Goal: Register for event/course: Sign up to attend an event or enroll in a course

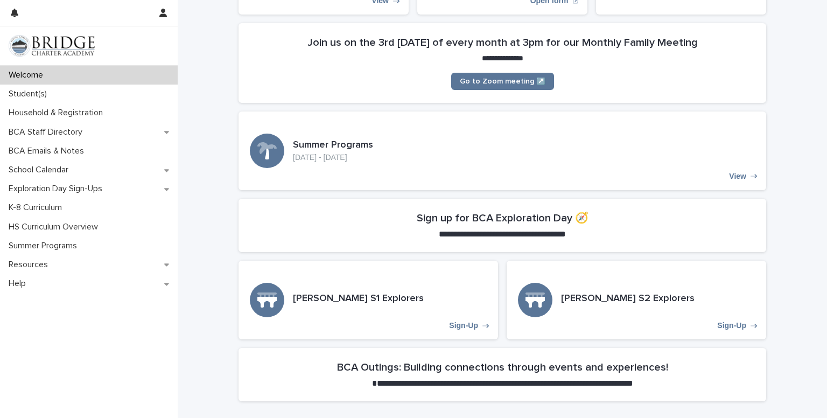
scroll to position [192, 0]
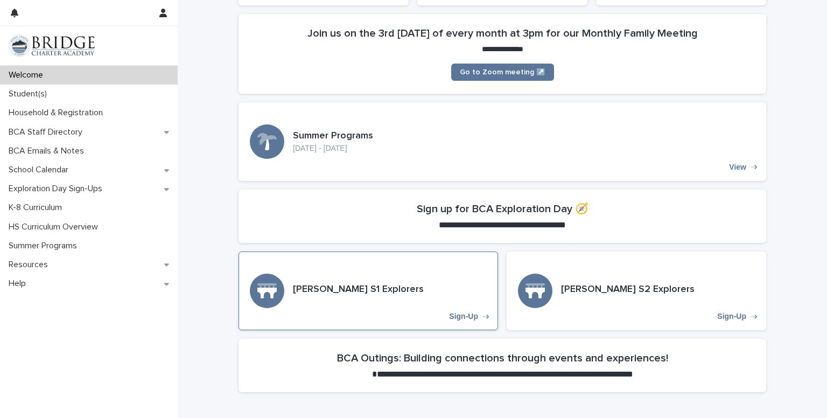
click at [455, 317] on p "Sign-Up" at bounding box center [463, 316] width 29 height 9
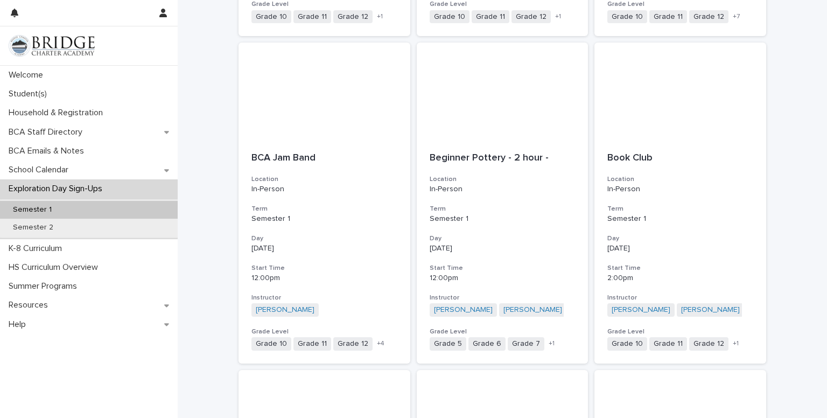
scroll to position [473, 0]
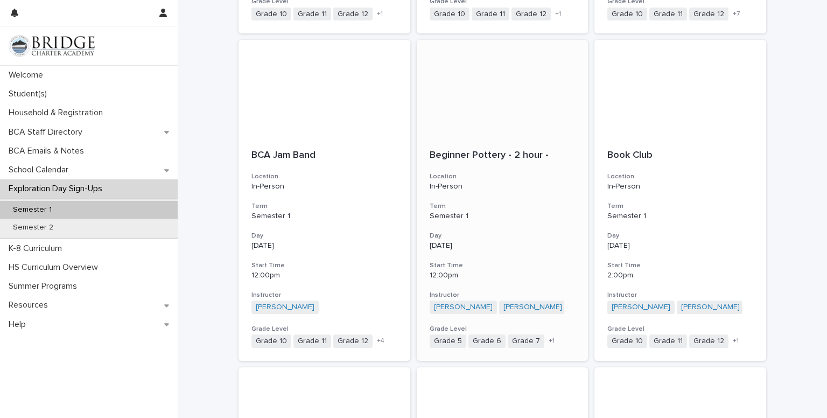
click at [504, 232] on h3 "Day" at bounding box center [503, 236] width 146 height 9
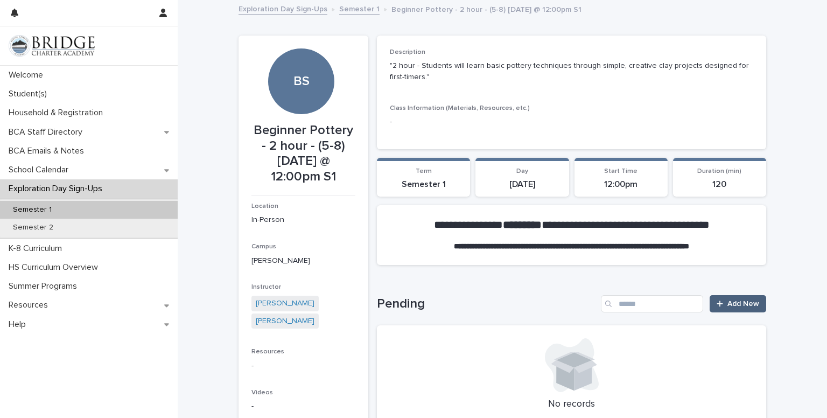
click at [735, 304] on span "Add New" at bounding box center [744, 304] width 32 height 8
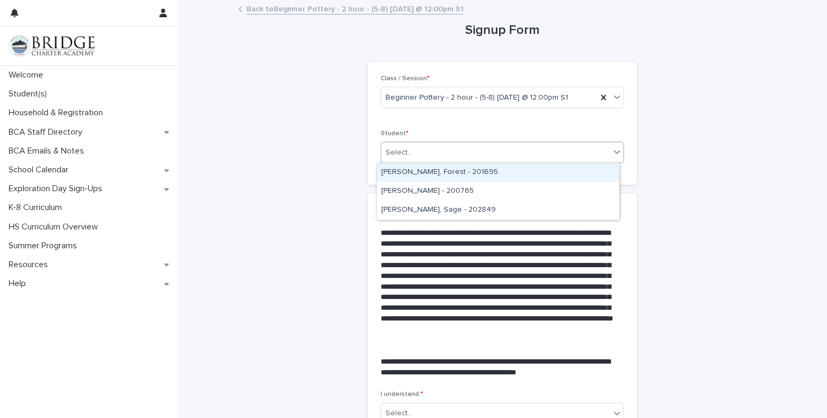
click at [454, 174] on div "[PERSON_NAME], Forest - 201695" at bounding box center [498, 172] width 242 height 19
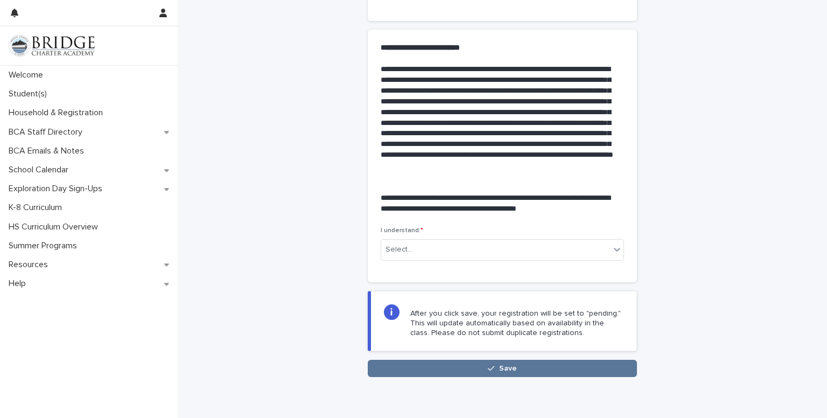
scroll to position [165, 0]
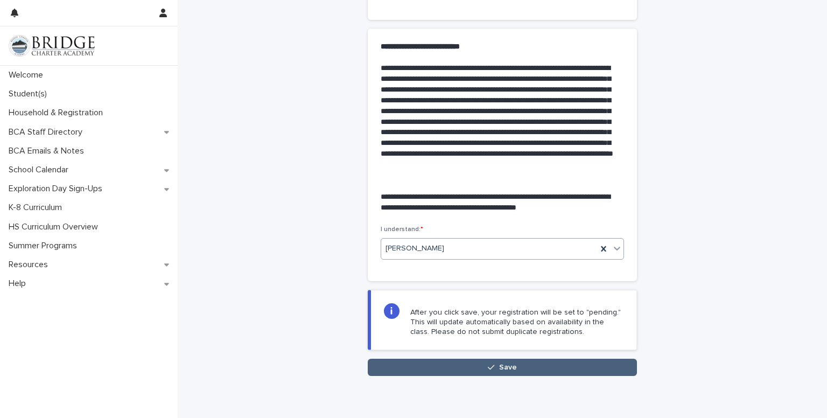
click at [495, 362] on button "Save" at bounding box center [502, 367] width 269 height 17
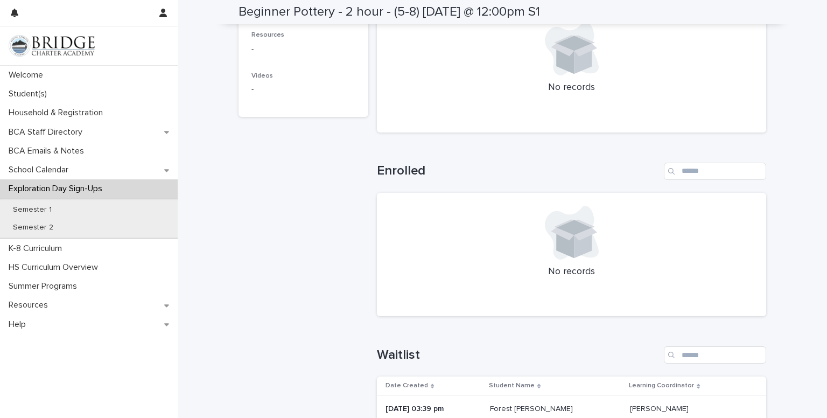
scroll to position [293, 0]
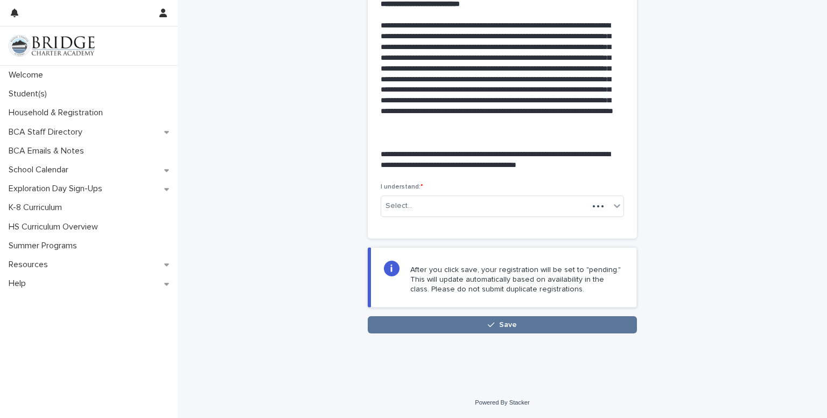
scroll to position [125, 0]
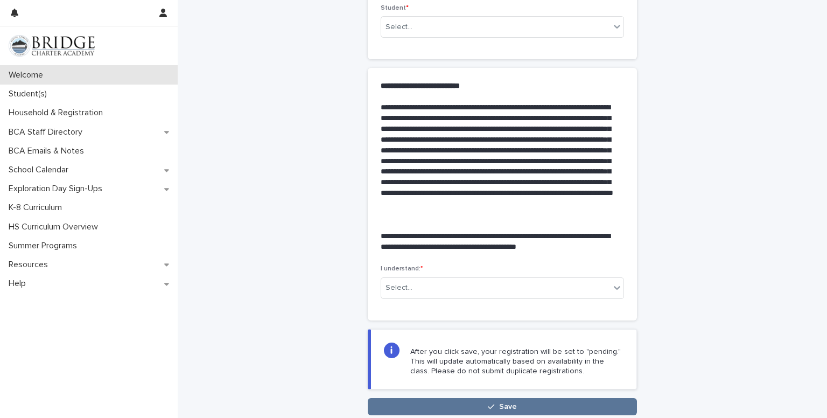
click at [46, 78] on p "Welcome" at bounding box center [27, 75] width 47 height 10
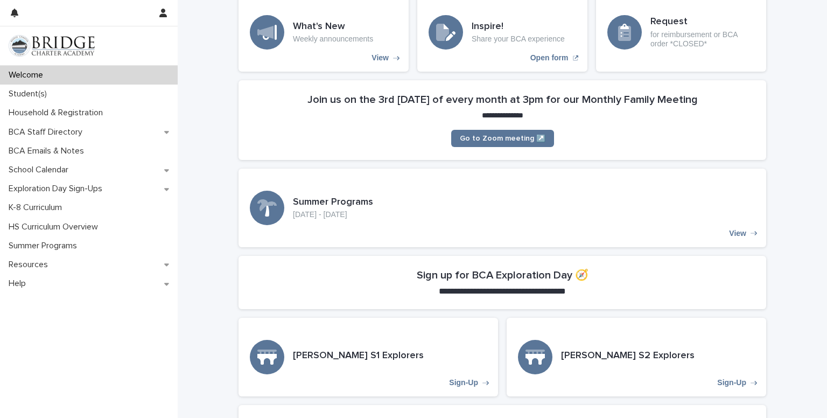
scroll to position [235, 0]
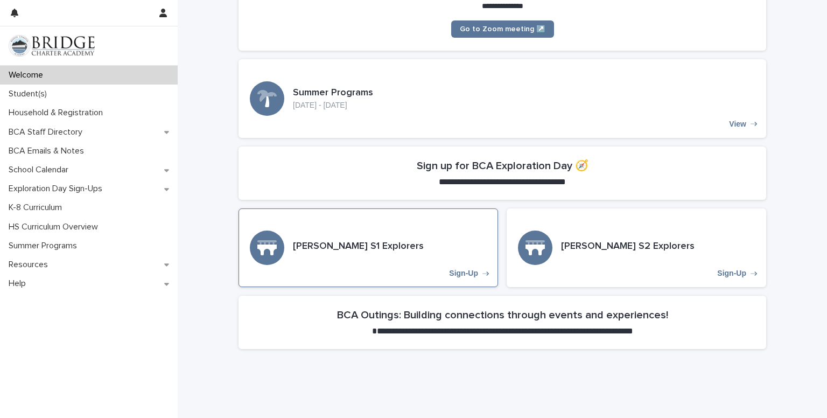
click at [399, 261] on div "[PERSON_NAME] S1 Explorers Sign-Up" at bounding box center [369, 247] width 260 height 79
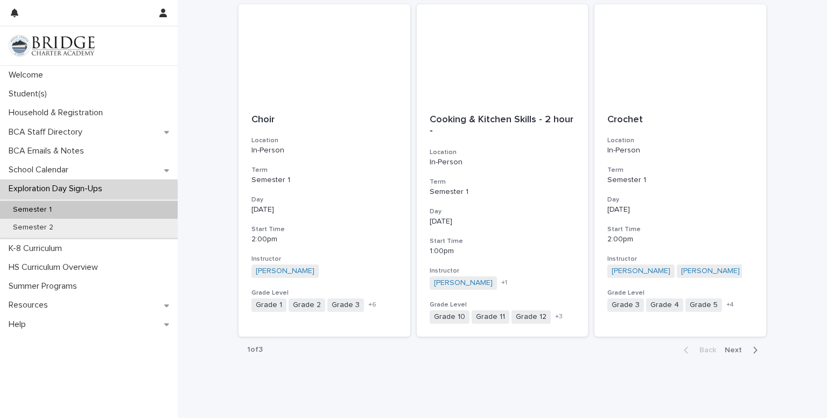
scroll to position [1193, 0]
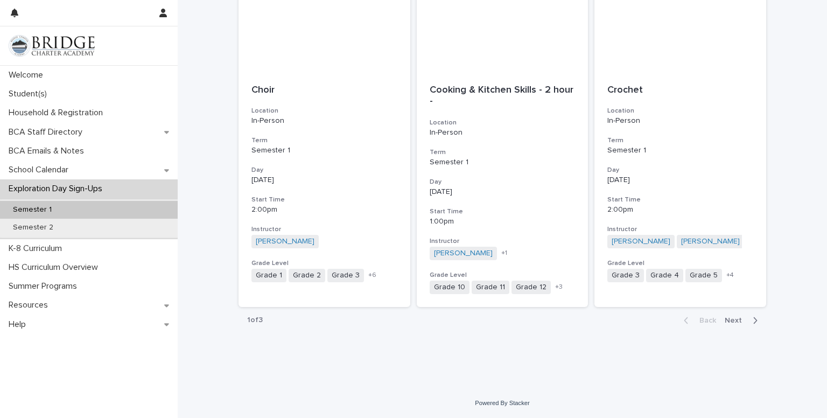
click at [735, 322] on span "Next" at bounding box center [737, 321] width 24 height 8
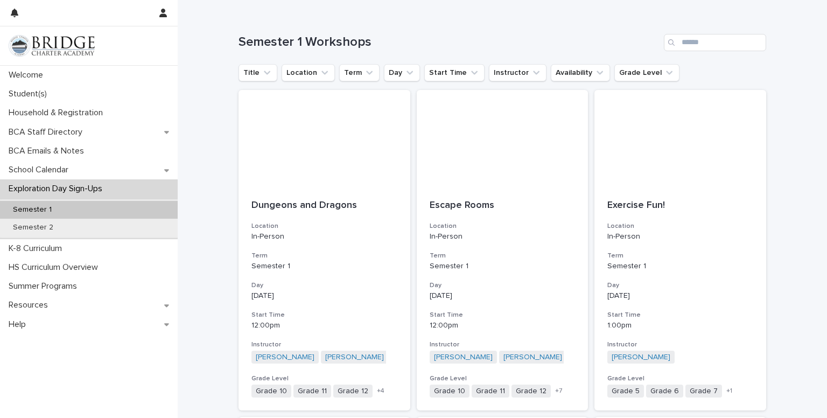
scroll to position [97, 0]
click at [506, 302] on div "Escape Rooms Location In-Person Term Semester 1 Day [DATE] Start Time 12:00pm I…" at bounding box center [503, 298] width 172 height 224
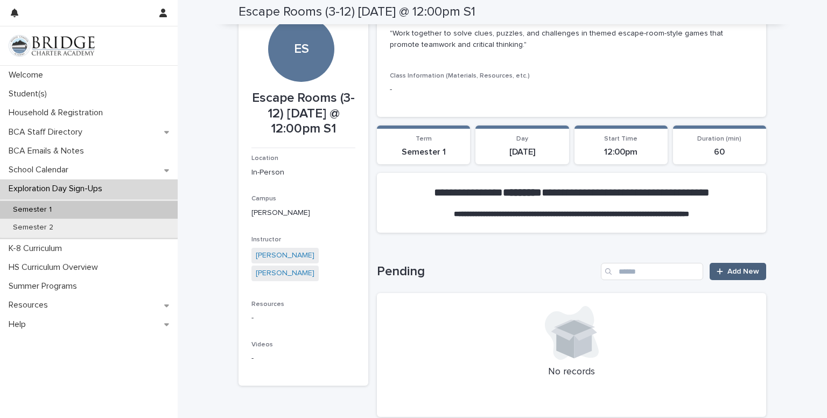
click at [736, 270] on span "Add New" at bounding box center [744, 272] width 32 height 8
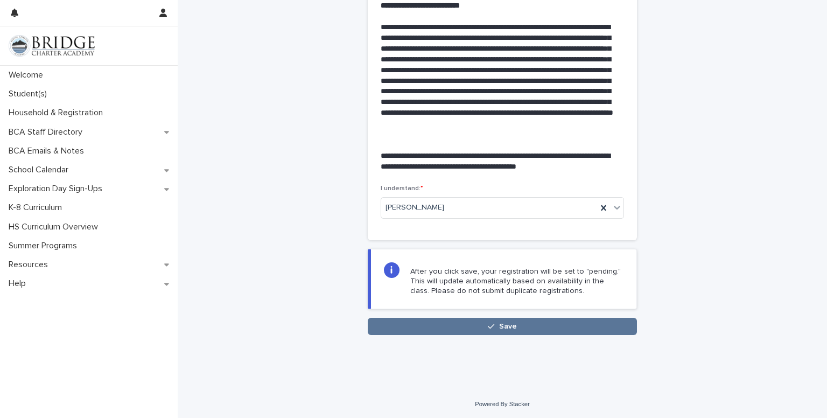
scroll to position [206, 0]
click at [500, 326] on span "Save" at bounding box center [508, 326] width 18 height 8
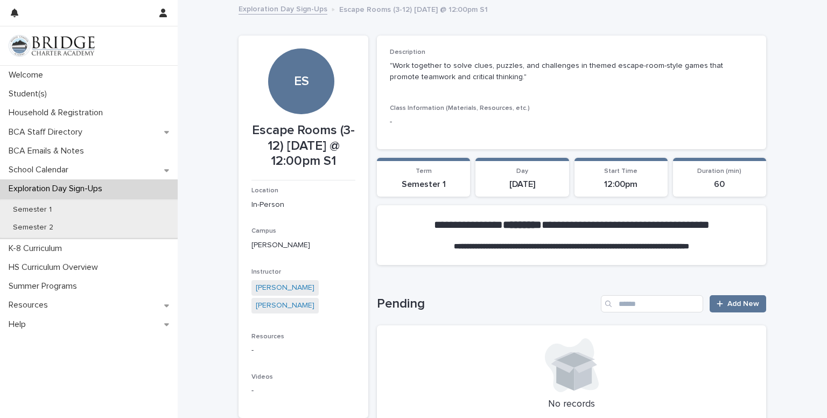
click at [289, 10] on link "Exploration Day Sign-Ups" at bounding box center [283, 8] width 89 height 12
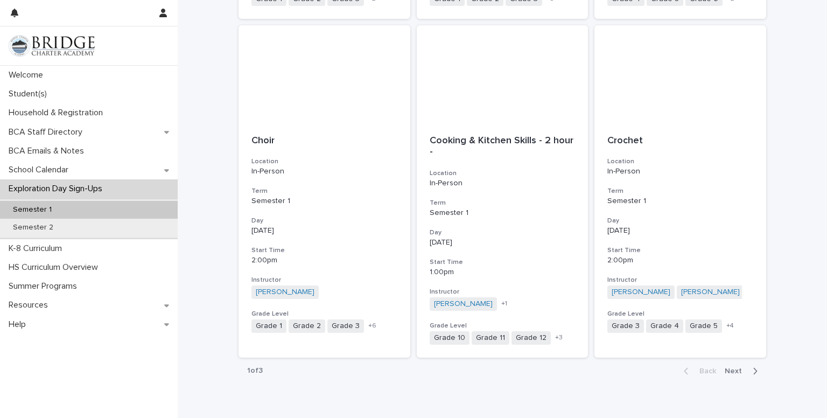
scroll to position [1193, 0]
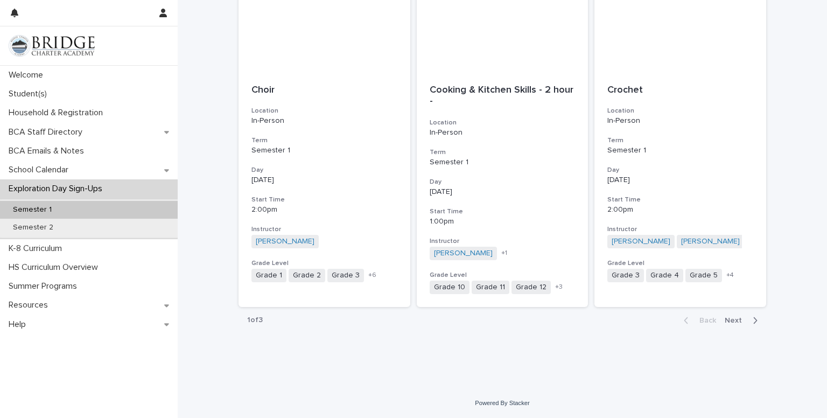
click at [734, 323] on span "Next" at bounding box center [737, 321] width 24 height 8
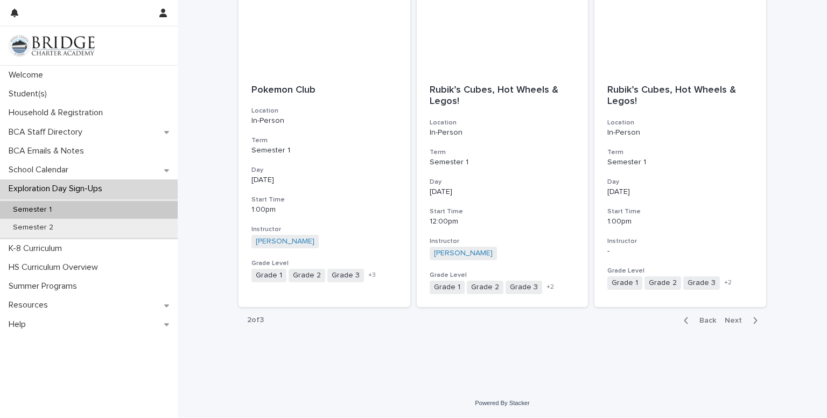
click at [726, 318] on span "Next" at bounding box center [737, 321] width 24 height 8
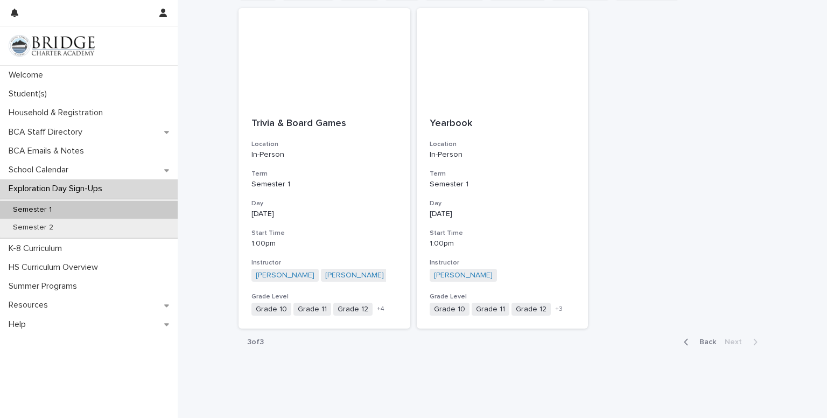
scroll to position [183, 0]
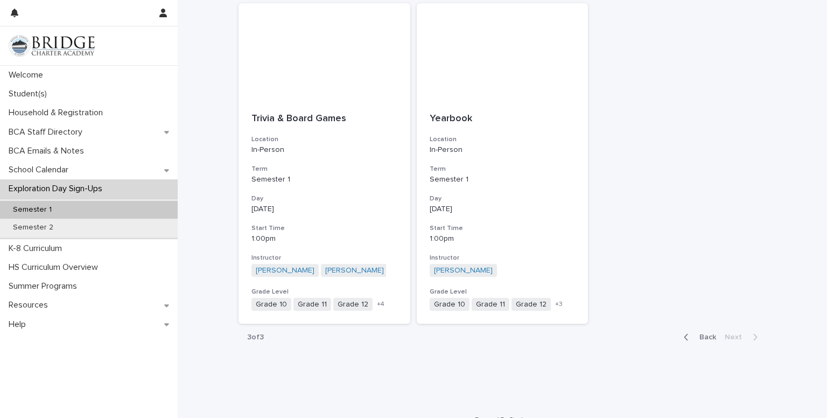
click at [699, 334] on span "Back" at bounding box center [704, 337] width 23 height 8
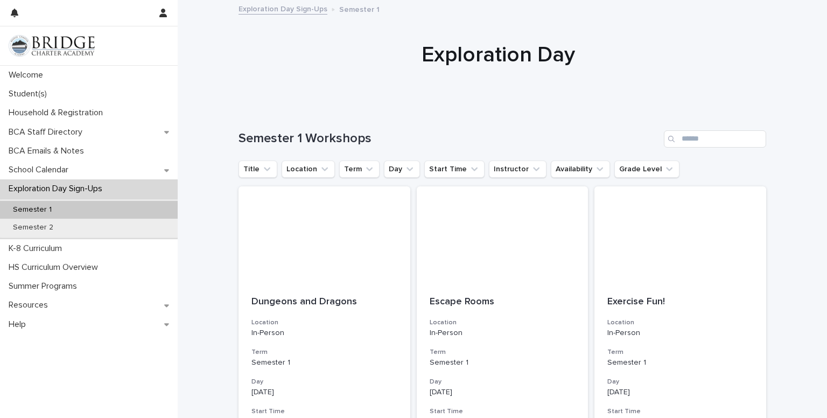
click at [302, 8] on link "Exploration Day Sign-Ups" at bounding box center [283, 8] width 89 height 12
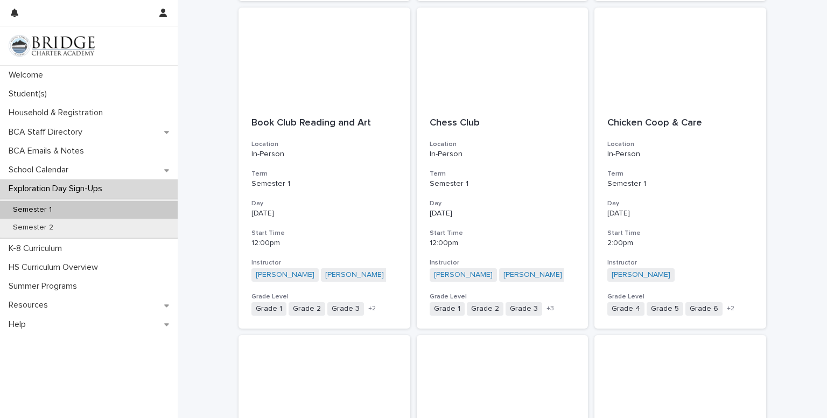
scroll to position [834, 0]
click at [52, 240] on div "K-8 Curriculum" at bounding box center [89, 248] width 178 height 19
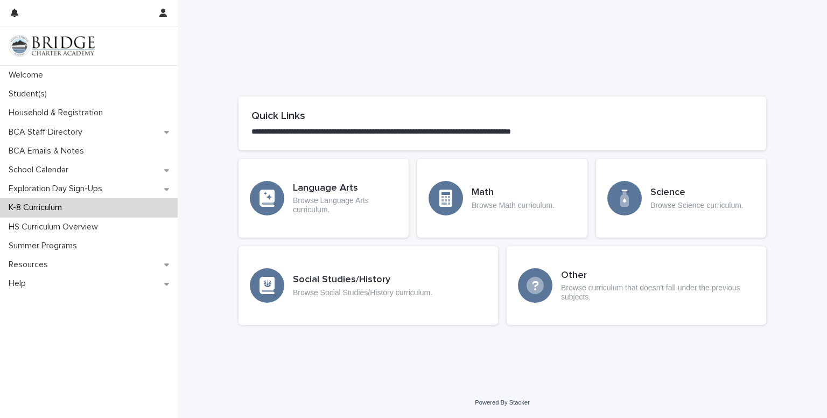
scroll to position [372, 0]
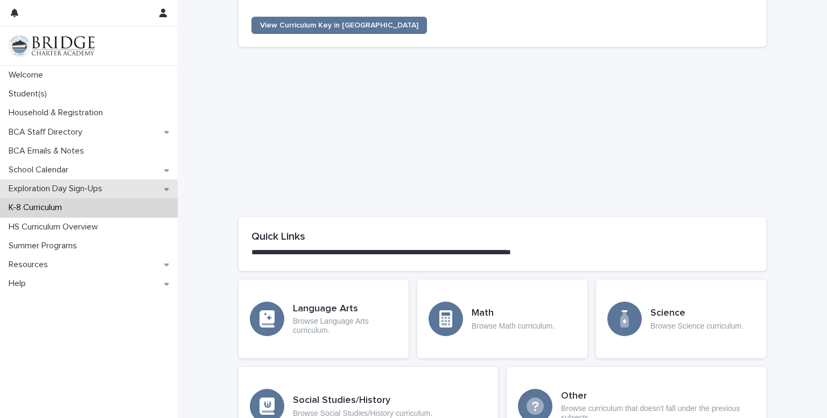
click at [109, 193] on p "Exploration Day Sign-Ups" at bounding box center [57, 189] width 107 height 10
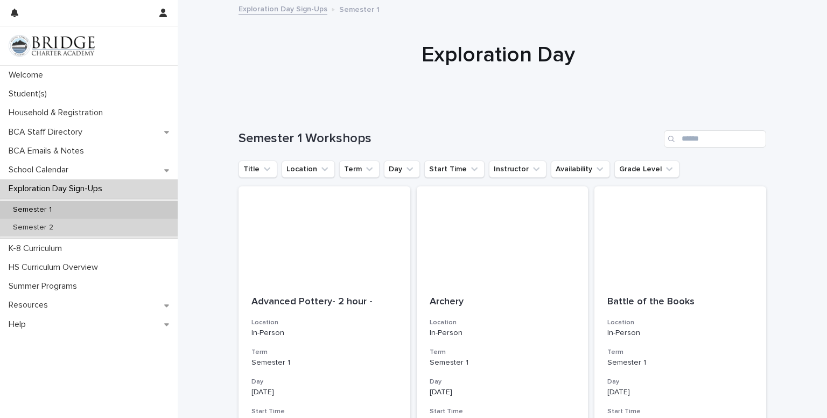
click at [76, 233] on div "Semester 2" at bounding box center [89, 228] width 178 height 18
